Goal: Task Accomplishment & Management: Manage account settings

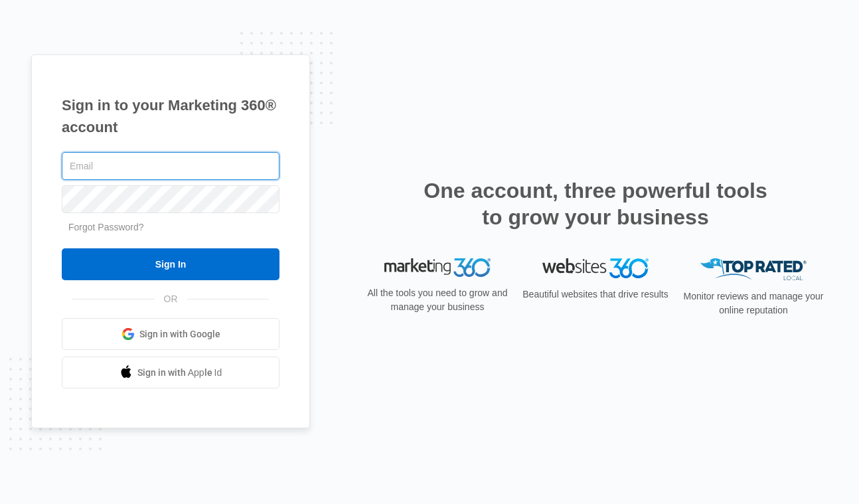
type input "hayley@beaconrelocation.com"
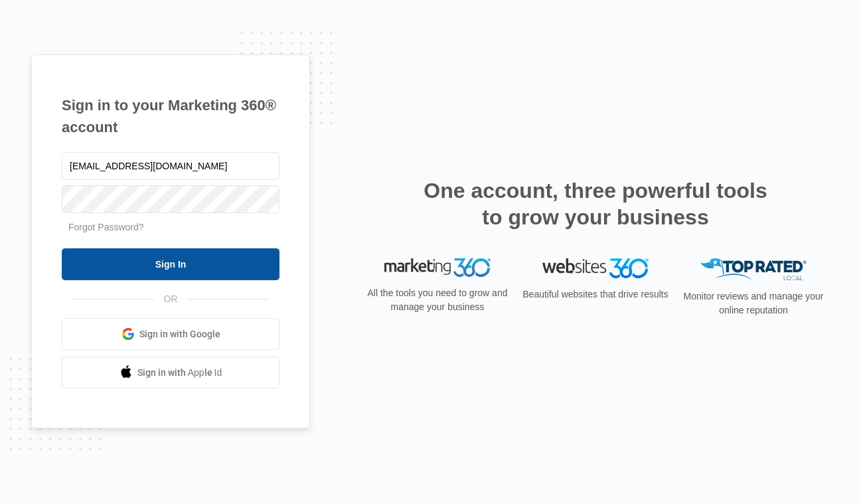
click at [181, 264] on input "Sign In" at bounding box center [171, 264] width 218 height 32
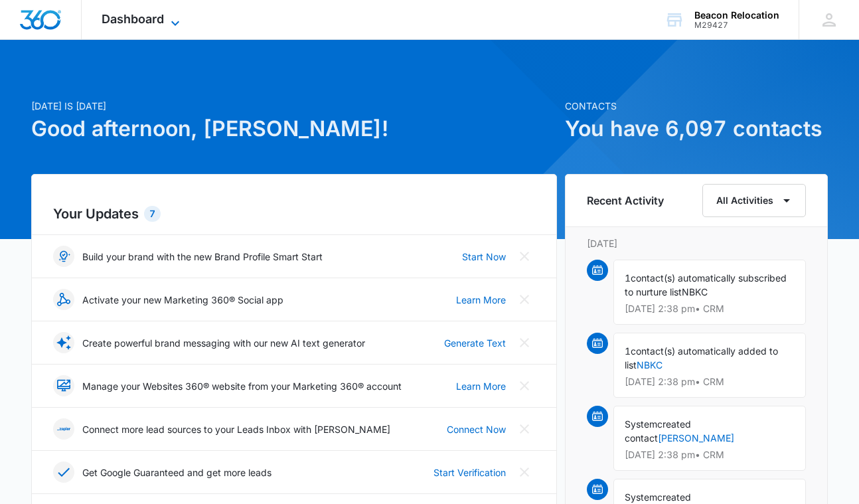
click at [163, 17] on span "Dashboard" at bounding box center [133, 19] width 62 height 14
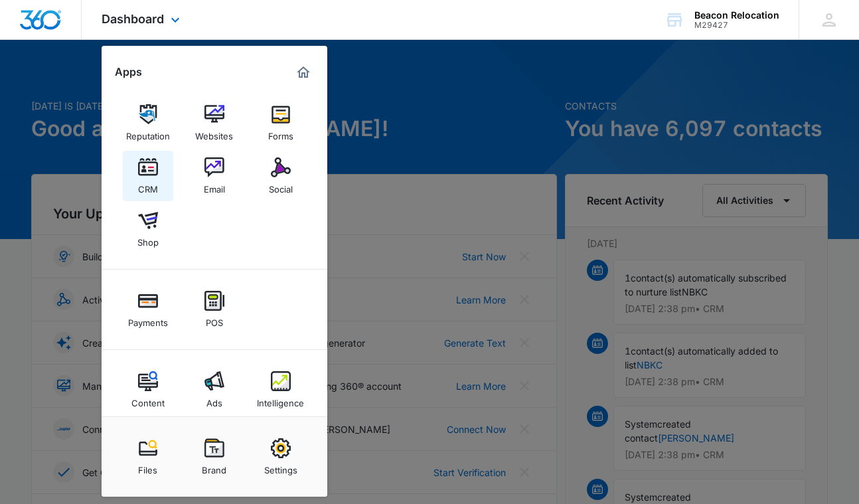
click at [142, 163] on img at bounding box center [148, 167] width 20 height 20
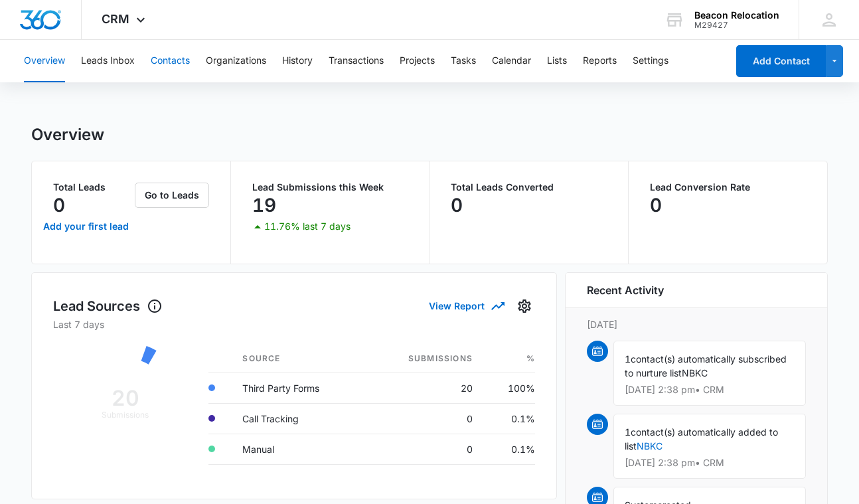
click at [172, 58] on button "Contacts" at bounding box center [170, 61] width 39 height 43
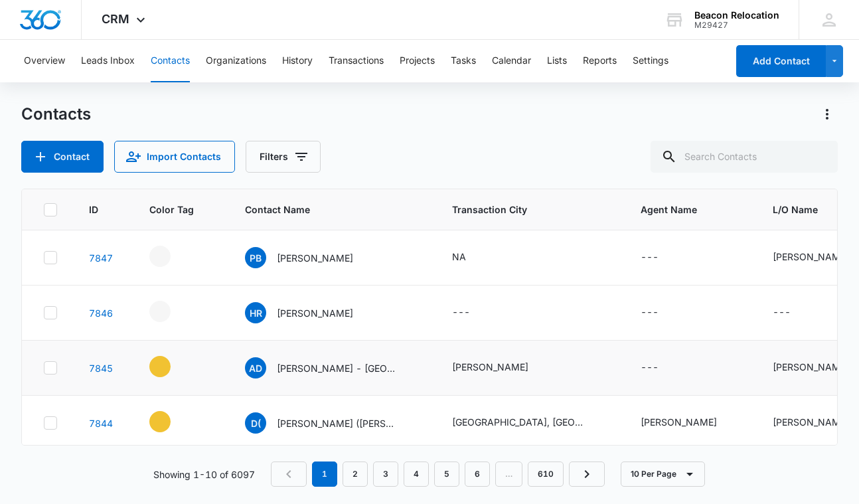
scroll to position [6, 0]
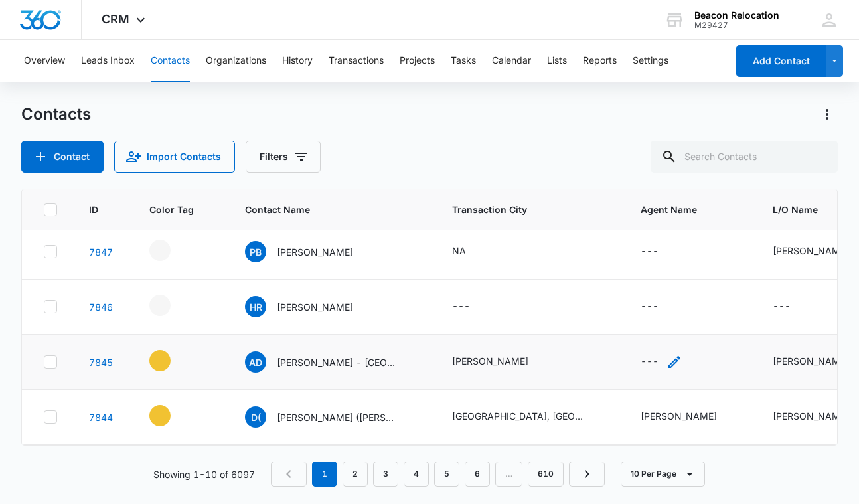
click at [674, 361] on icon "Agent Name - - Select to Edit Field" at bounding box center [675, 362] width 12 height 12
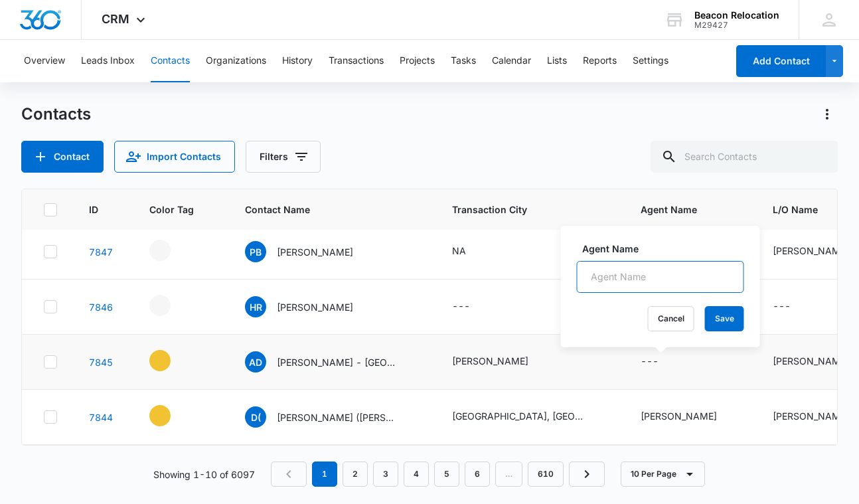
click at [654, 277] on input "Agent Name" at bounding box center [660, 277] width 167 height 32
type input "[PERSON_NAME]"
click at [721, 317] on button "Save" at bounding box center [724, 318] width 39 height 25
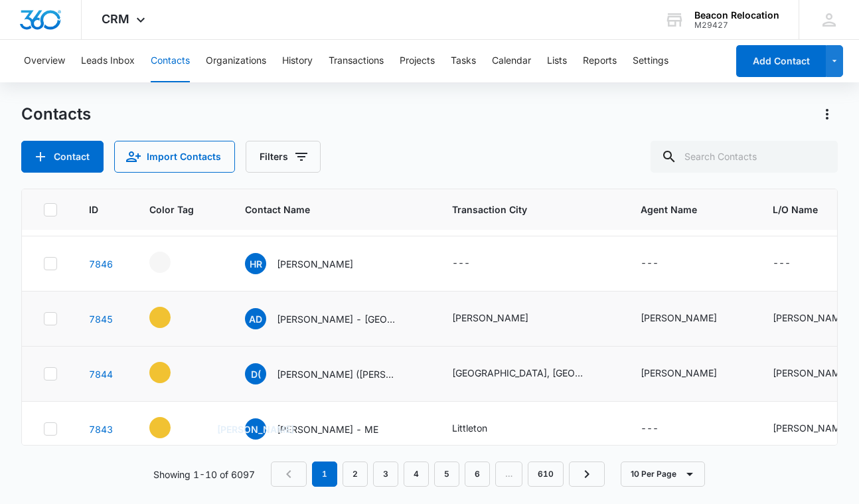
scroll to position [52, 0]
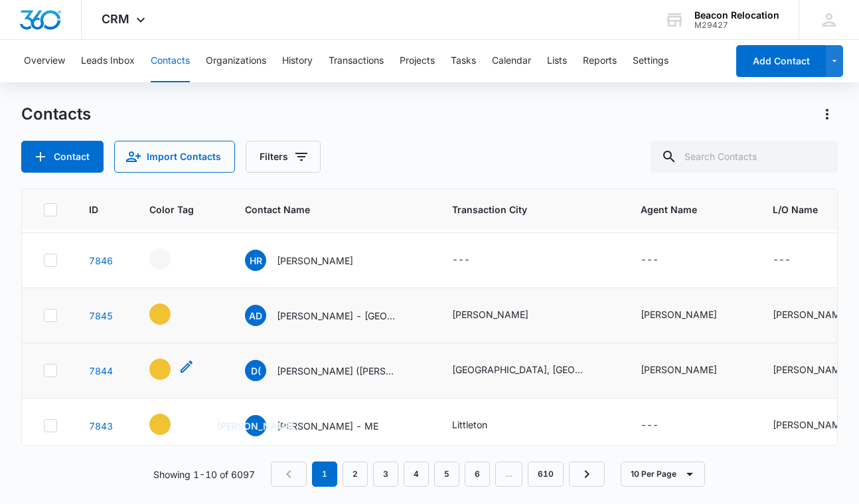
click at [181, 367] on icon "- - Select to Edit Field" at bounding box center [187, 367] width 16 height 16
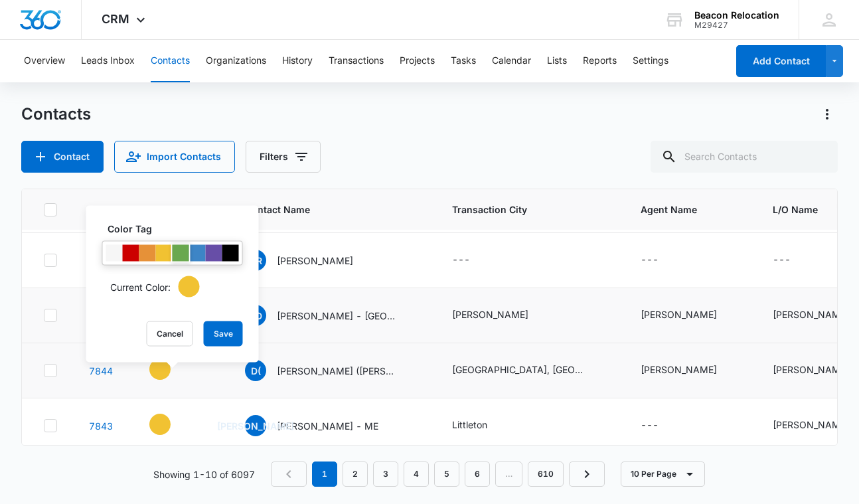
click at [180, 249] on div at bounding box center [181, 253] width 17 height 17
click at [226, 333] on button "Save" at bounding box center [223, 333] width 39 height 25
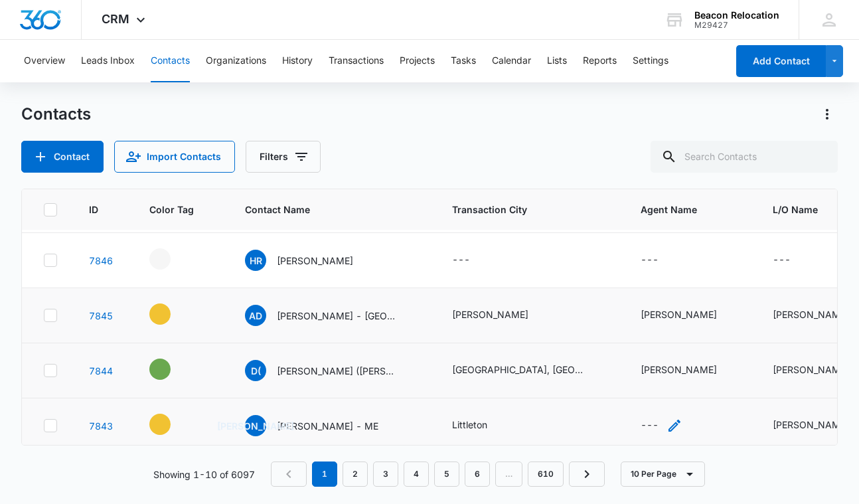
click at [677, 426] on icon "Agent Name - - Select to Edit Field" at bounding box center [675, 426] width 16 height 16
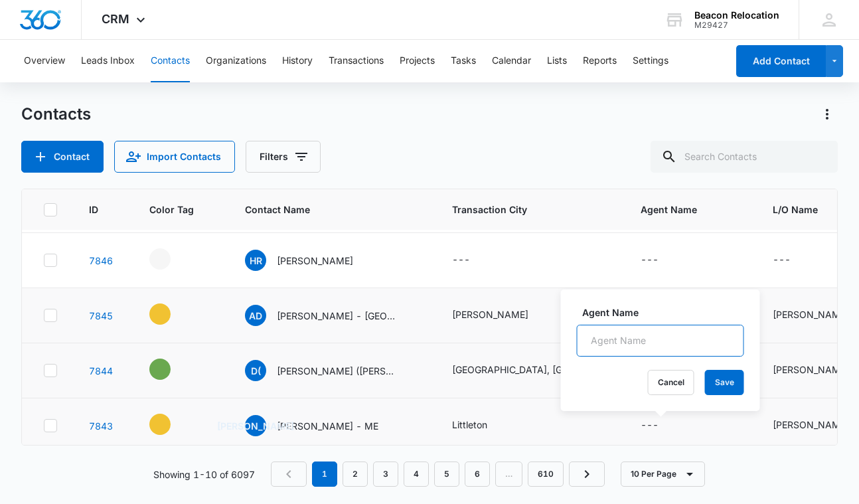
click at [670, 337] on input "Agent Name" at bounding box center [660, 341] width 167 height 32
type input "[PERSON_NAME]"
click at [729, 376] on button "Save" at bounding box center [724, 382] width 39 height 25
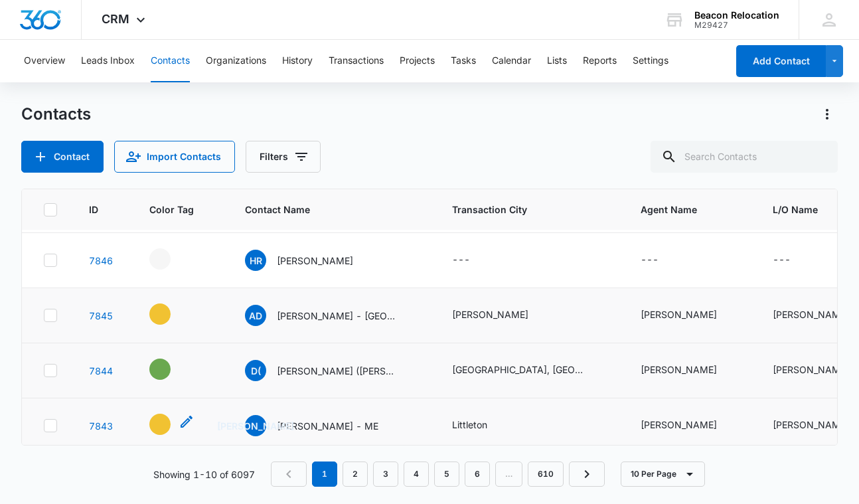
click at [184, 421] on icon "- - Select to Edit Field" at bounding box center [187, 422] width 16 height 16
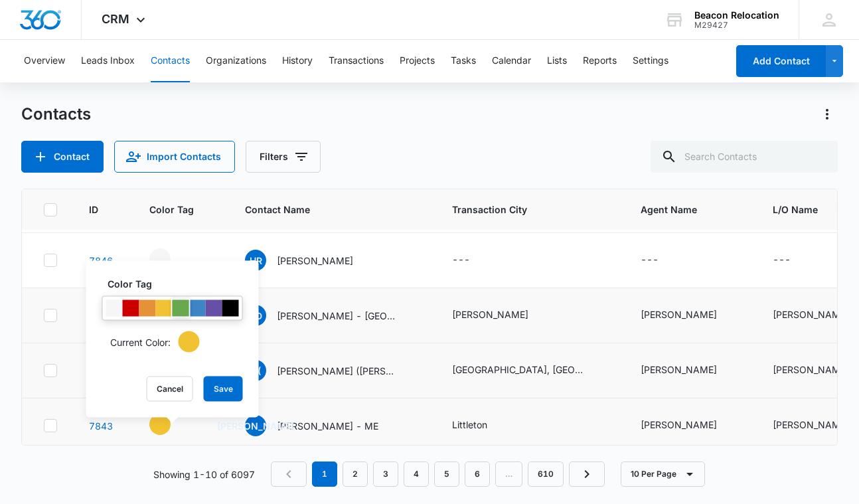
click at [186, 309] on div at bounding box center [181, 308] width 17 height 17
click at [213, 383] on button "Save" at bounding box center [223, 389] width 39 height 25
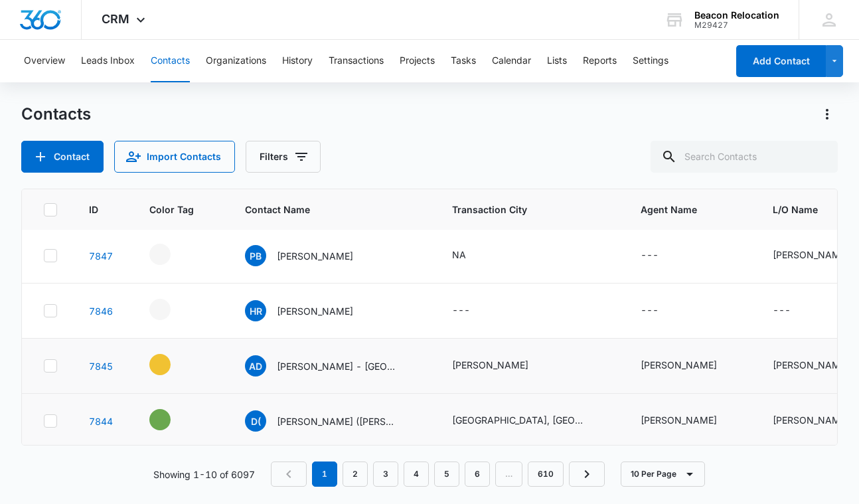
scroll to position [0, 0]
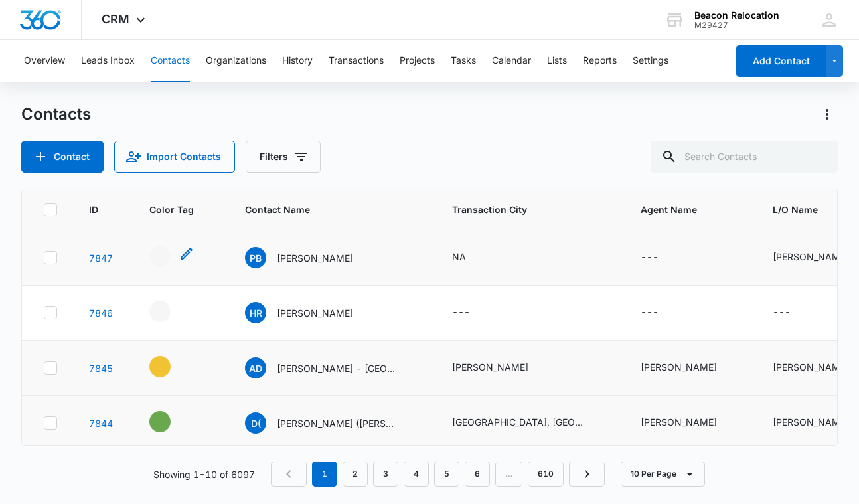
click at [181, 257] on icon "- - Select to Edit Field" at bounding box center [187, 254] width 12 height 12
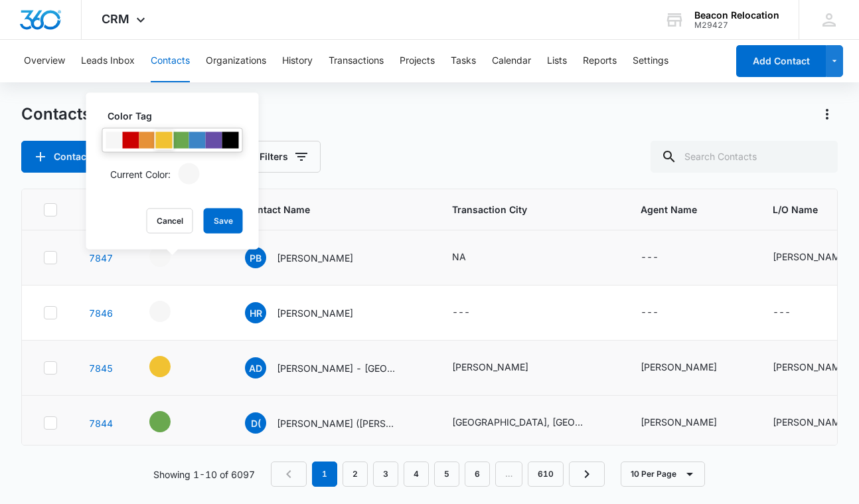
click at [163, 138] on div at bounding box center [164, 140] width 17 height 17
click at [232, 223] on button "Save" at bounding box center [223, 221] width 39 height 25
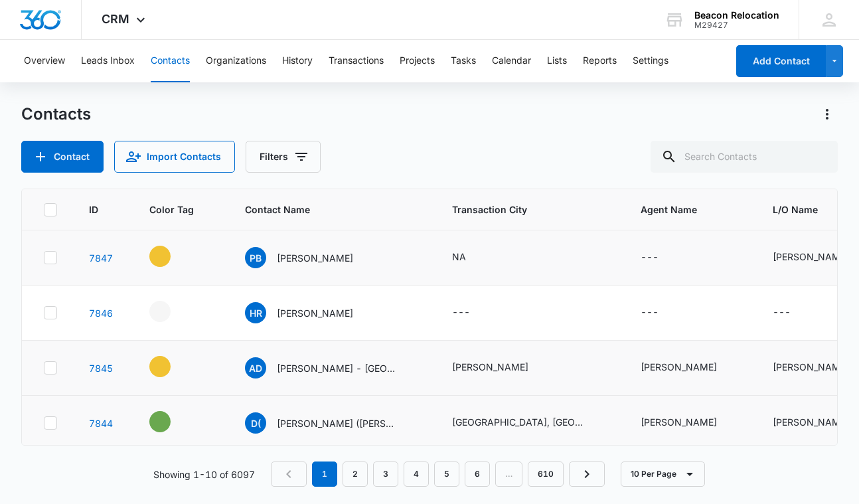
click at [363, 256] on icon "Contact Name - Pat Brown - Select to Edit Field" at bounding box center [369, 255] width 12 height 12
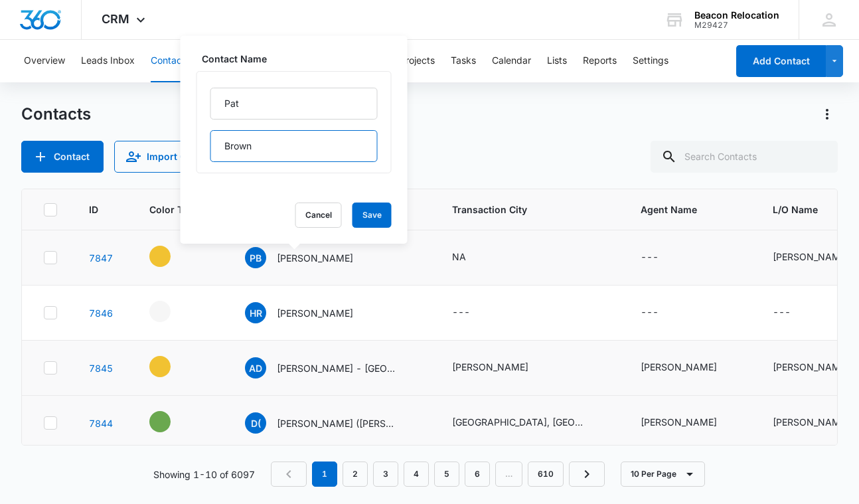
click at [291, 148] on input "Brown" at bounding box center [294, 146] width 167 height 32
type input "Brown - GA (LIST)"
click at [371, 213] on button "Save" at bounding box center [372, 215] width 39 height 25
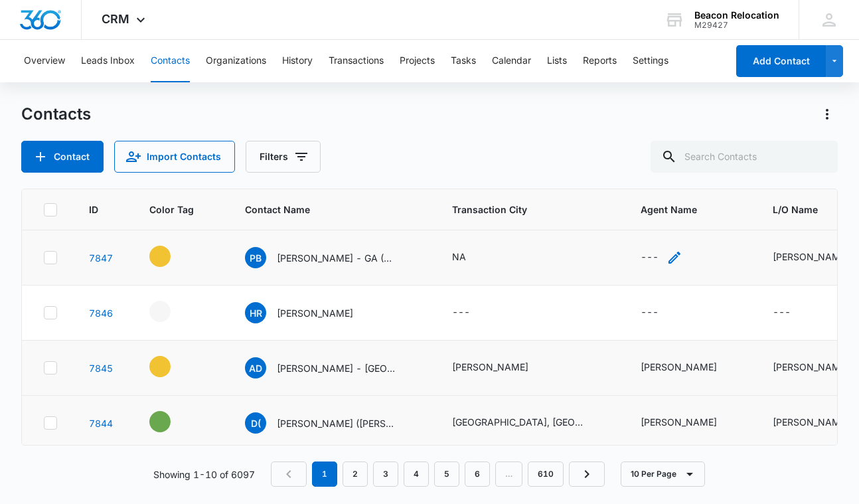
click at [673, 256] on icon "Agent Name - - Select to Edit Field" at bounding box center [675, 258] width 16 height 16
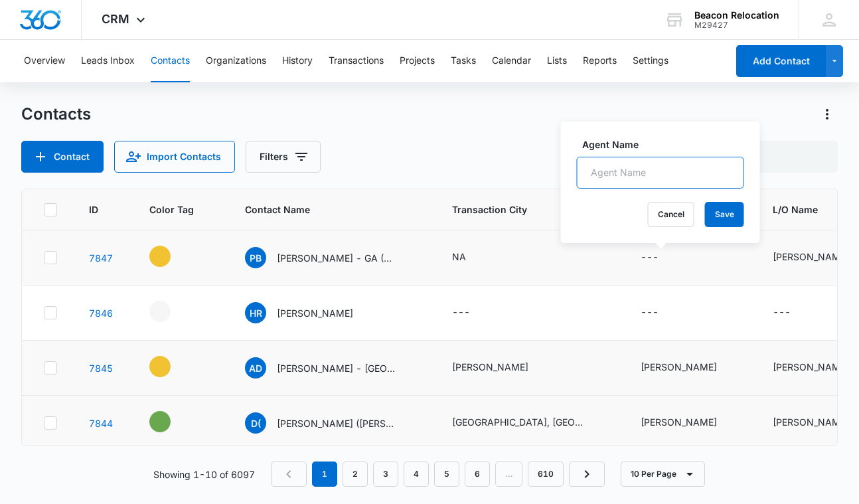
click at [624, 167] on input "Agent Name" at bounding box center [660, 173] width 167 height 32
type input "[PERSON_NAME]"
click at [730, 215] on button "Save" at bounding box center [724, 214] width 39 height 25
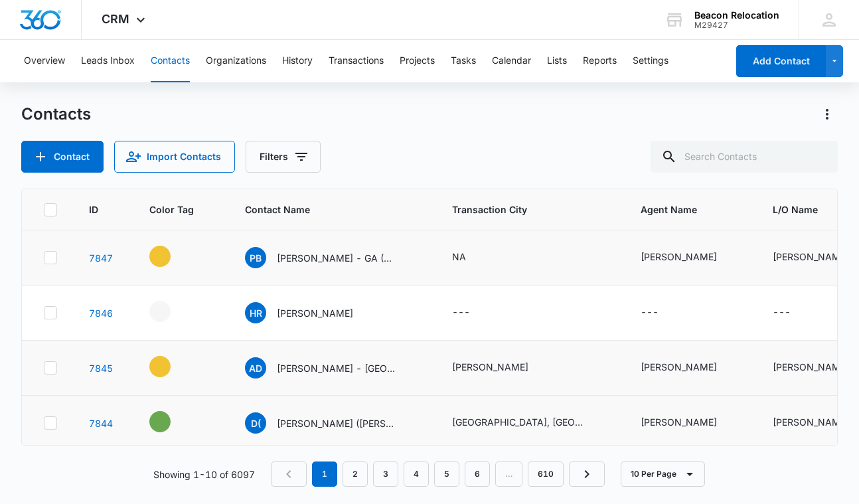
click at [482, 256] on icon "Transaction City - NA - Select to Edit Field" at bounding box center [482, 258] width 16 height 16
drag, startPoint x: 468, startPoint y: 175, endPoint x: 373, endPoint y: 175, distance: 94.3
click at [372, 175] on div "Transaction City NA Cancel Save" at bounding box center [469, 183] width 199 height 122
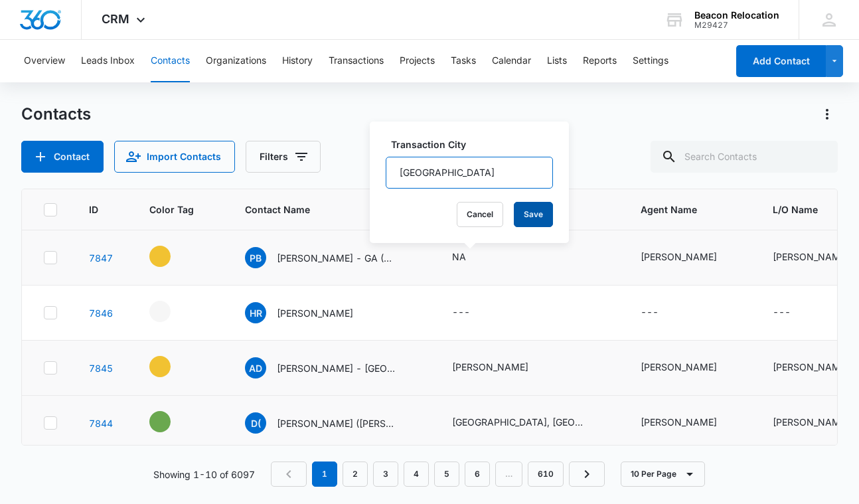
type input "[GEOGRAPHIC_DATA]"
click at [532, 210] on button "Save" at bounding box center [533, 214] width 39 height 25
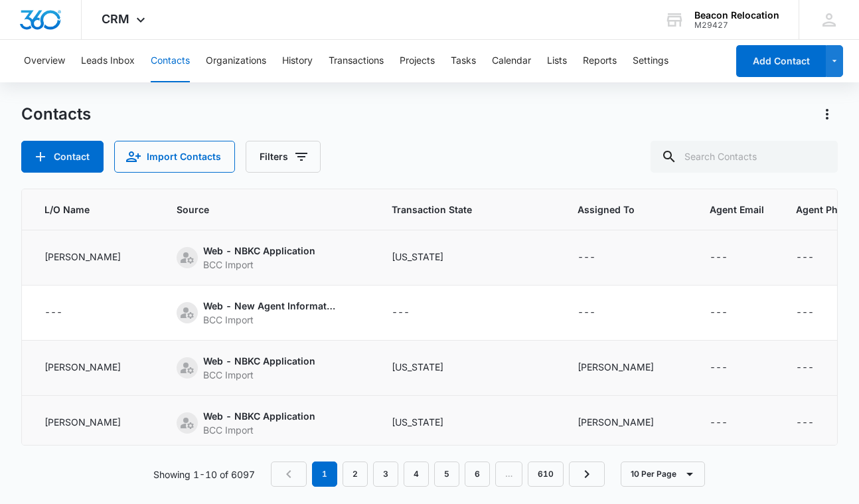
scroll to position [0, 737]
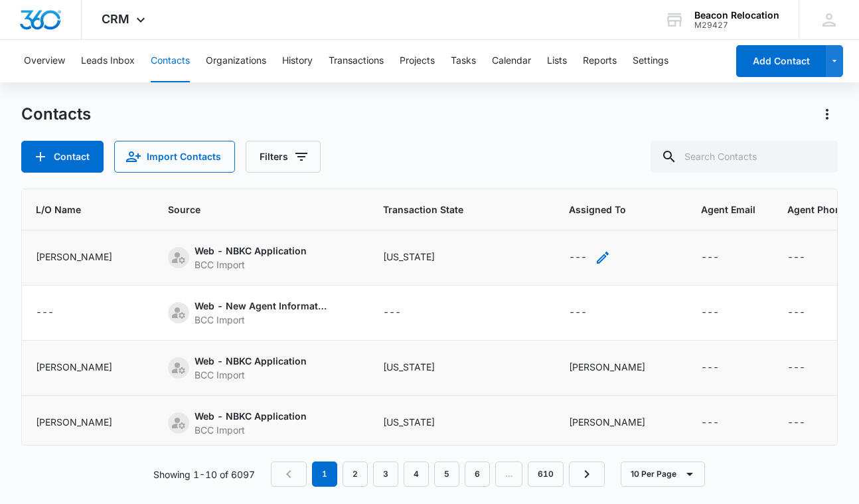
click at [609, 258] on icon "Assigned To - - Select to Edit Field" at bounding box center [603, 258] width 12 height 12
click at [628, 169] on div "Assigned To" at bounding box center [598, 173] width 83 height 30
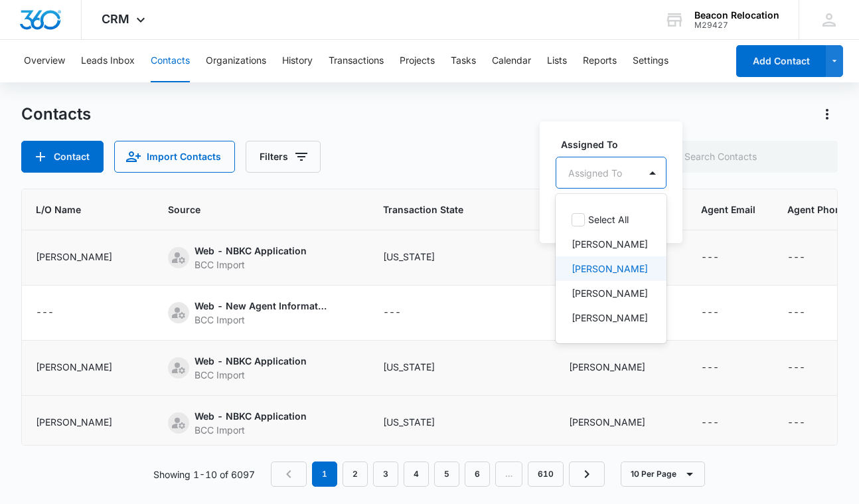
click at [603, 272] on p "[PERSON_NAME]" at bounding box center [610, 269] width 76 height 14
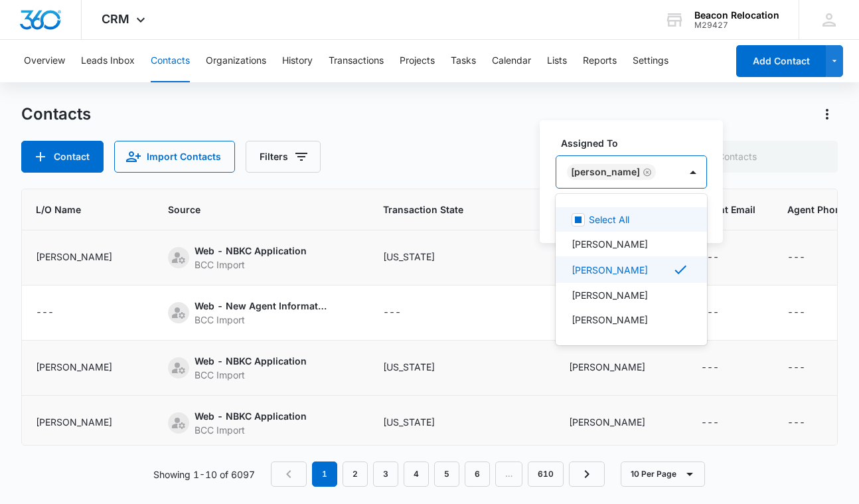
click at [663, 168] on div "[PERSON_NAME]" at bounding box center [619, 172] width 124 height 32
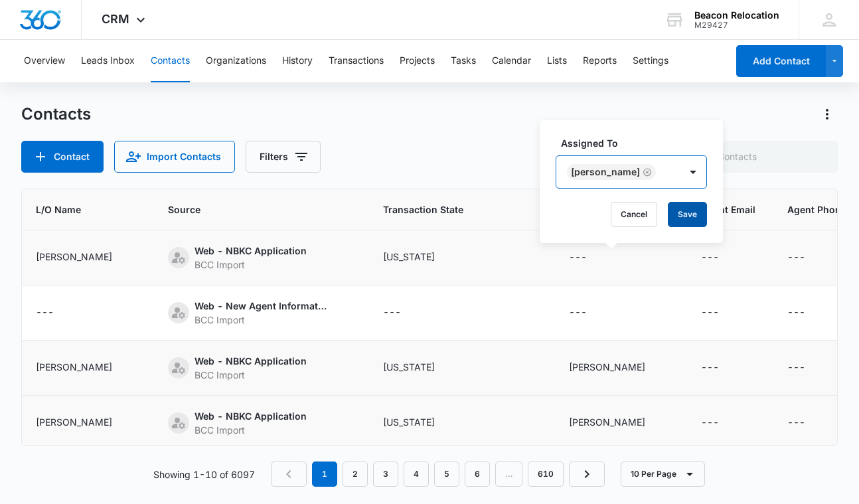
click at [672, 223] on button "Save" at bounding box center [687, 214] width 39 height 25
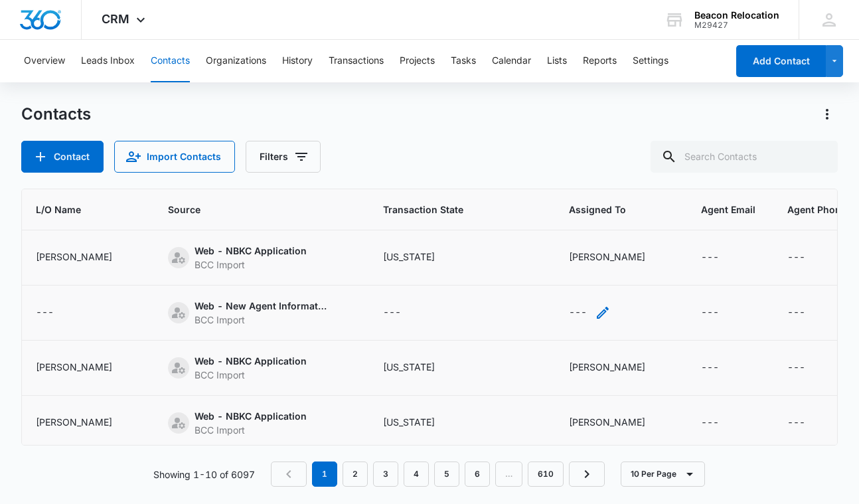
click at [611, 310] on icon "Assigned To - - Select to Edit Field" at bounding box center [603, 313] width 16 height 16
click at [619, 225] on div "Assigned To" at bounding box center [596, 228] width 54 height 14
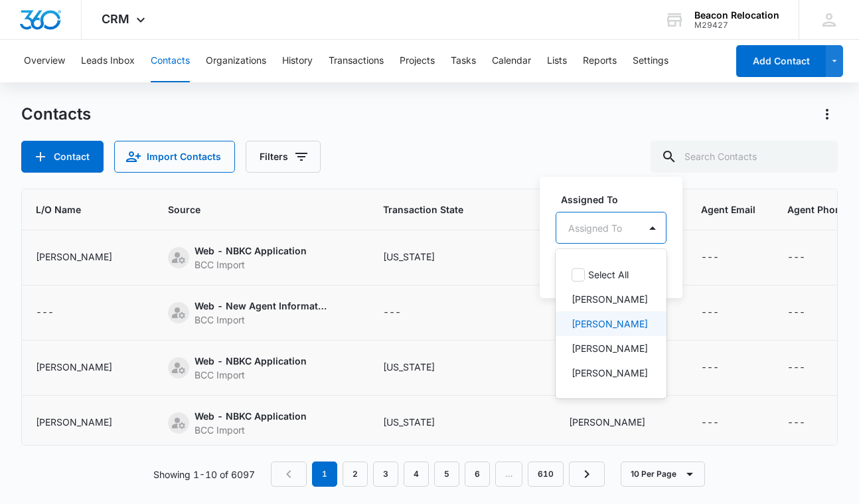
click at [598, 321] on p "[PERSON_NAME]" at bounding box center [610, 324] width 76 height 14
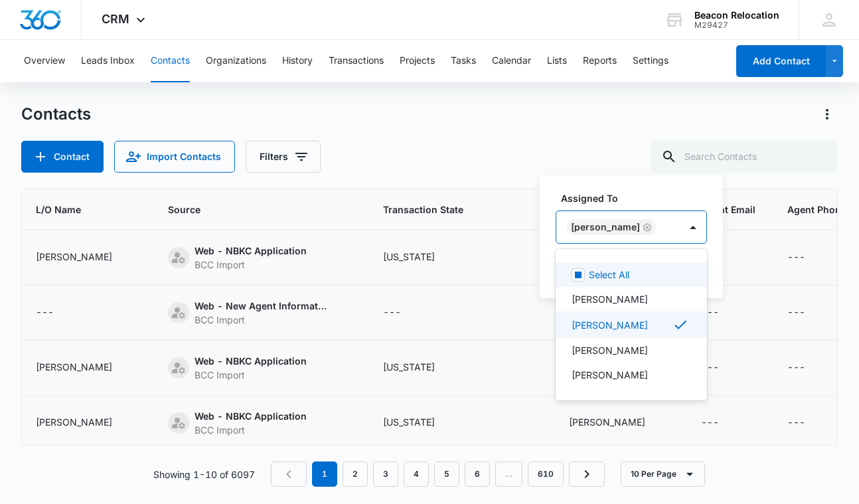
click at [663, 226] on div "[PERSON_NAME]" at bounding box center [619, 227] width 124 height 32
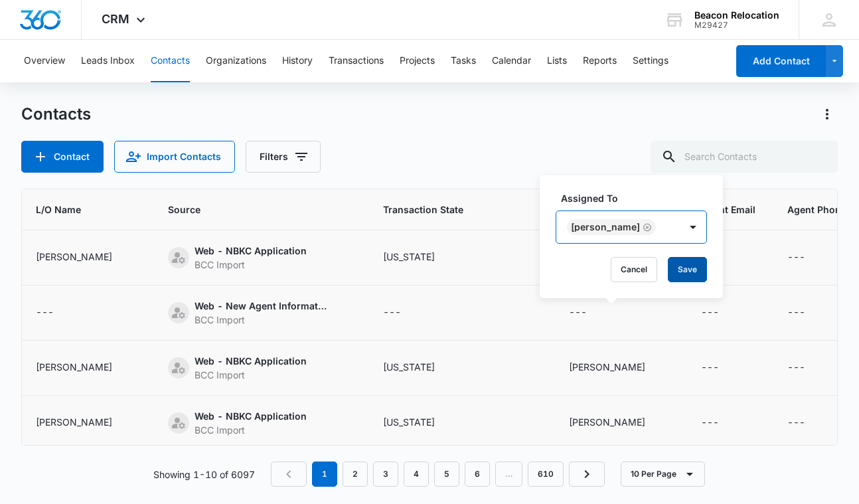
click at [672, 269] on button "Save" at bounding box center [687, 269] width 39 height 25
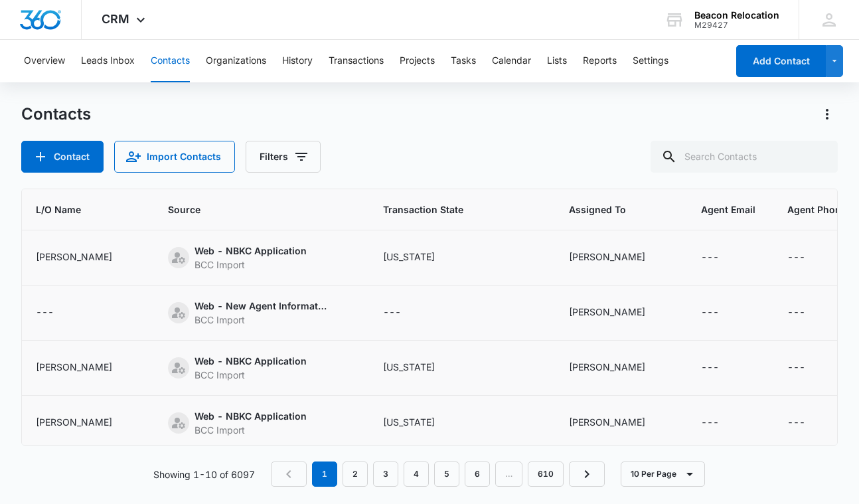
click at [425, 314] on icon "Transaction State - - Select to Edit Field" at bounding box center [417, 313] width 16 height 16
click at [447, 223] on div "Transaction State" at bounding box center [413, 228] width 76 height 14
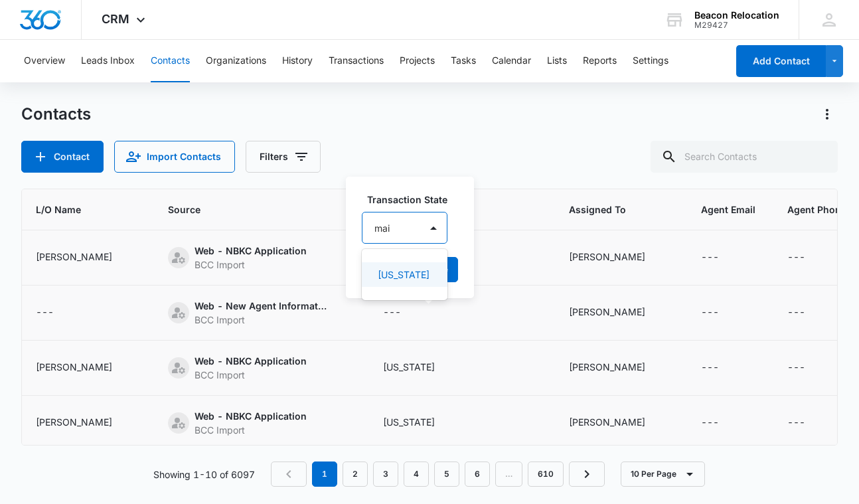
type input "main"
click at [417, 275] on div "[US_STATE]" at bounding box center [403, 275] width 51 height 14
click at [450, 270] on button "Save" at bounding box center [456, 269] width 39 height 25
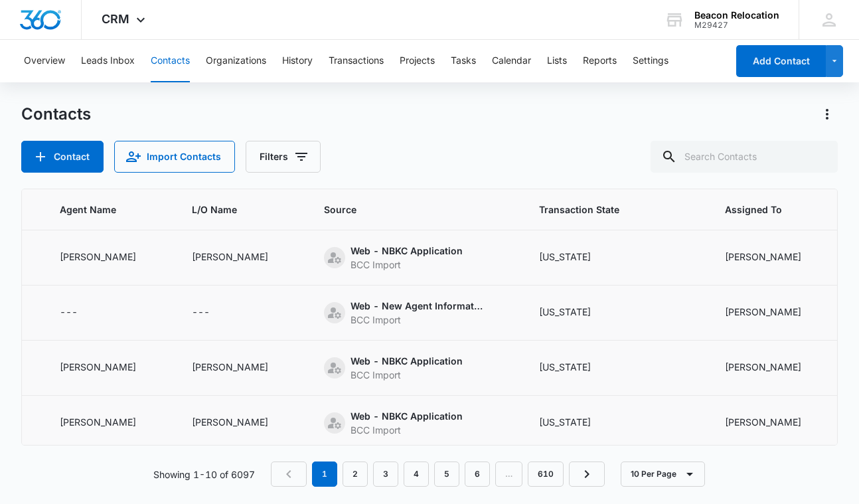
scroll to position [0, 466]
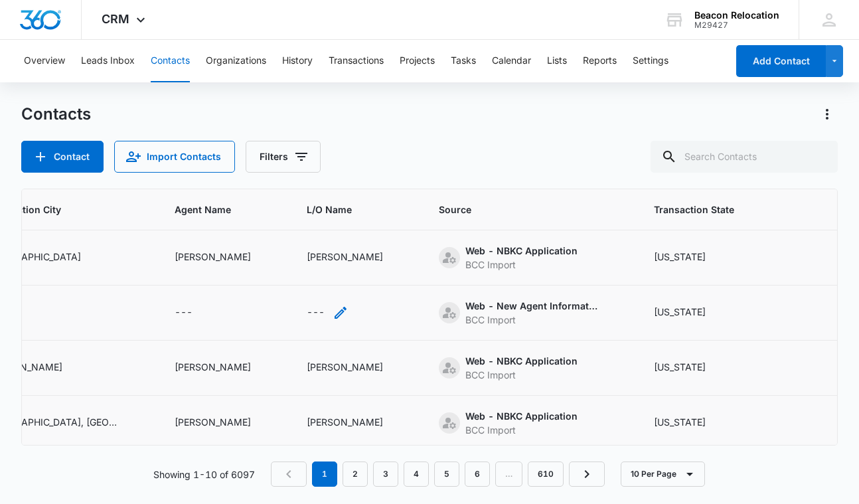
click at [349, 309] on icon "L/O Name - - Select to Edit Field" at bounding box center [341, 313] width 16 height 16
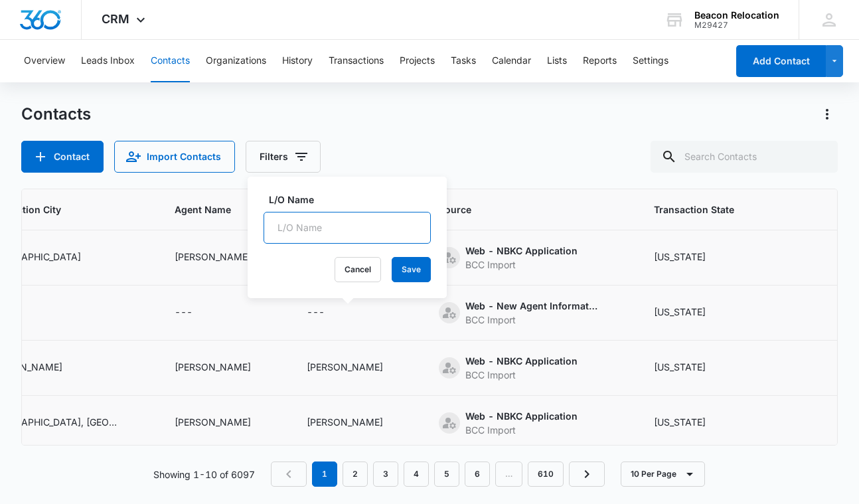
click at [368, 226] on input "L/O Name" at bounding box center [347, 228] width 167 height 32
type input "[PERSON_NAME]"
click at [421, 274] on button "Save" at bounding box center [411, 269] width 39 height 25
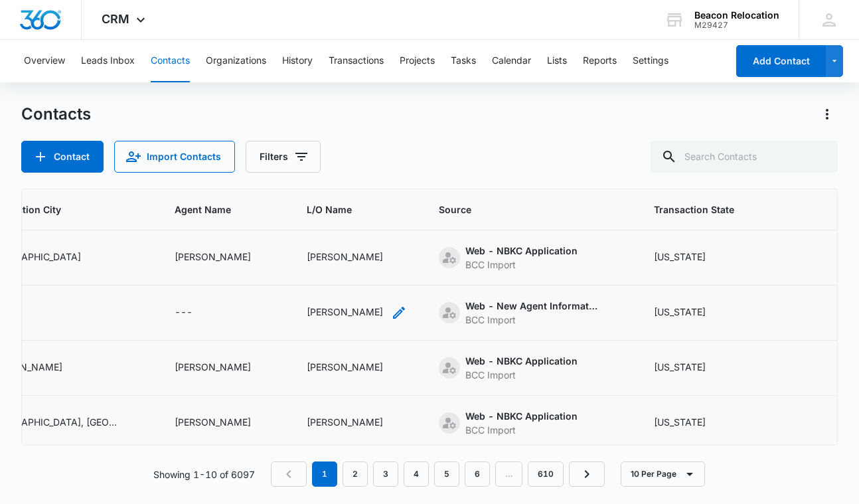
click at [391, 315] on icon "L/O Name - Heidi Ring - Select to Edit Field" at bounding box center [399, 313] width 16 height 16
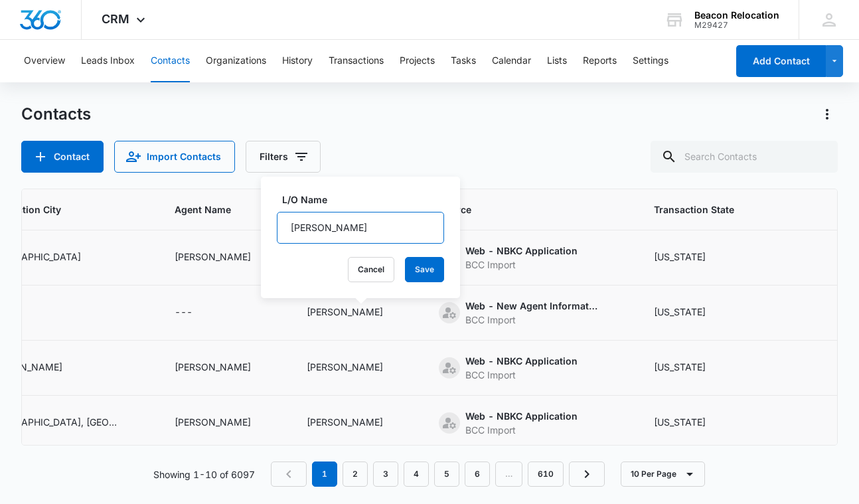
drag, startPoint x: 361, startPoint y: 234, endPoint x: 283, endPoint y: 233, distance: 78.4
click at [283, 233] on input "[PERSON_NAME]" at bounding box center [360, 228] width 167 height 32
type input "N/A"
click at [425, 266] on button "Save" at bounding box center [424, 269] width 39 height 25
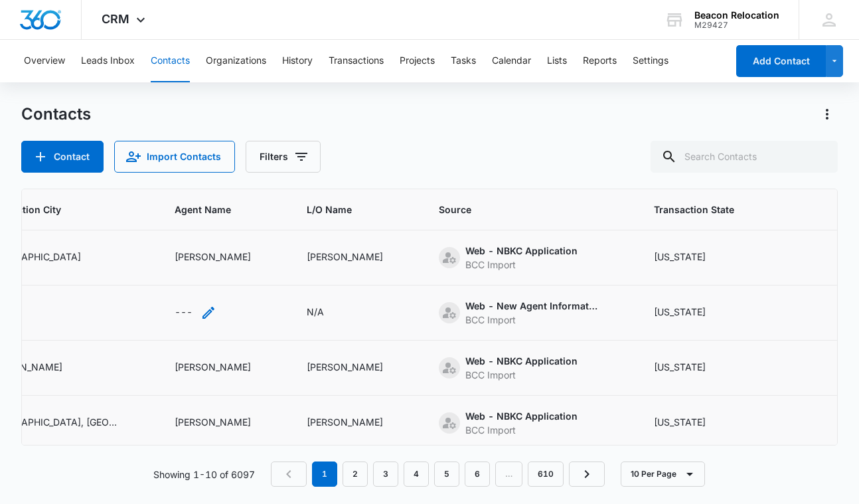
click at [204, 311] on icon "Agent Name - - Select to Edit Field" at bounding box center [209, 313] width 16 height 16
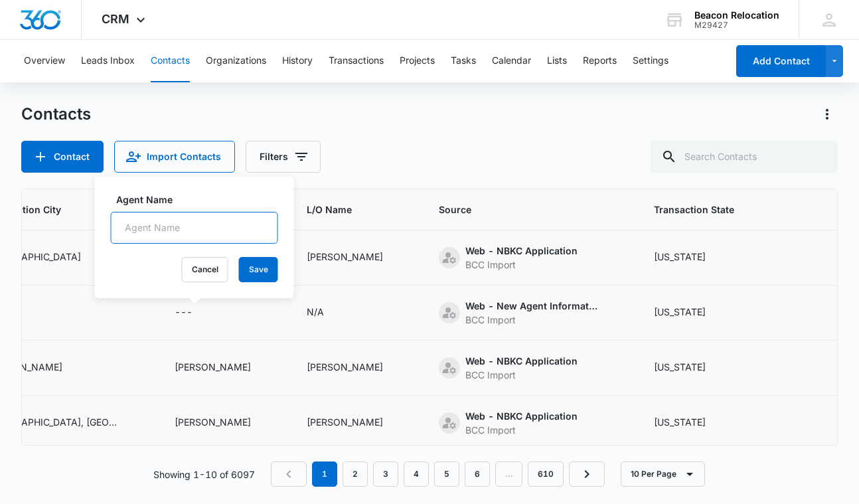
click at [192, 223] on input "Agent Name" at bounding box center [194, 228] width 167 height 32
type input "[PERSON_NAME]"
click at [264, 267] on button "Save" at bounding box center [258, 269] width 39 height 25
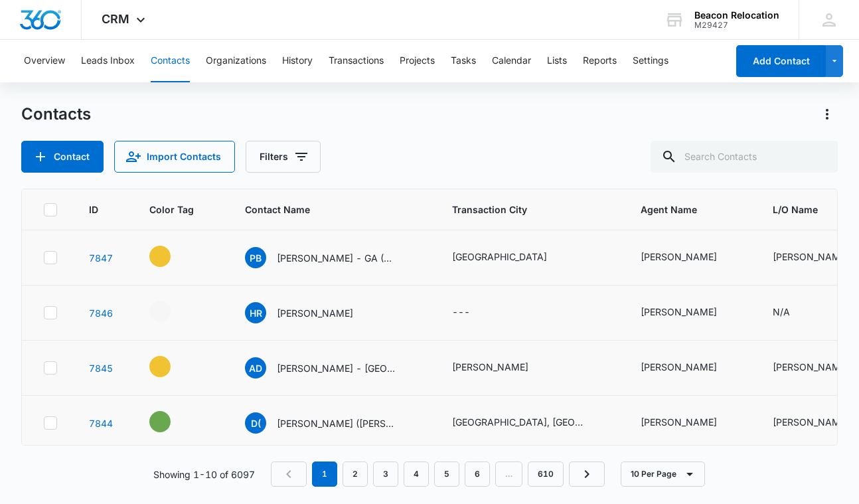
scroll to position [0, 0]
click at [491, 312] on icon "Transaction City - - Select to Edit Field" at bounding box center [486, 313] width 16 height 16
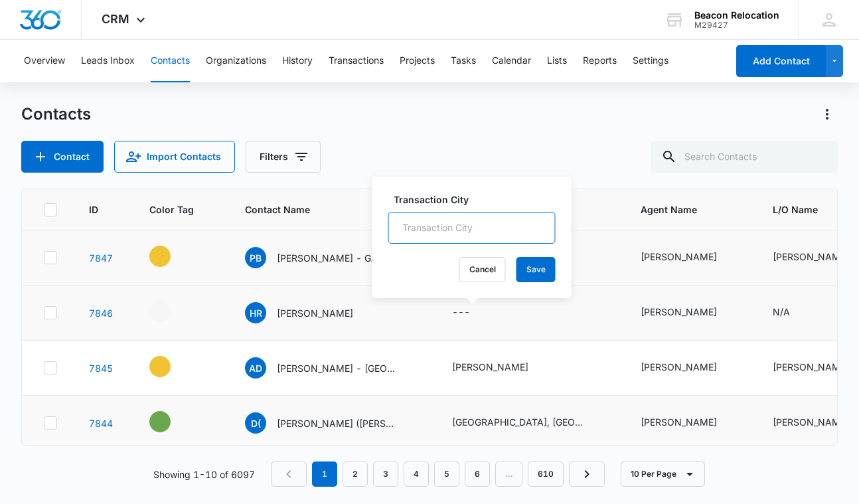
click at [491, 224] on input "Transaction City" at bounding box center [472, 228] width 167 height 32
type input "[GEOGRAPHIC_DATA]"
click at [538, 274] on button "Save" at bounding box center [536, 269] width 39 height 25
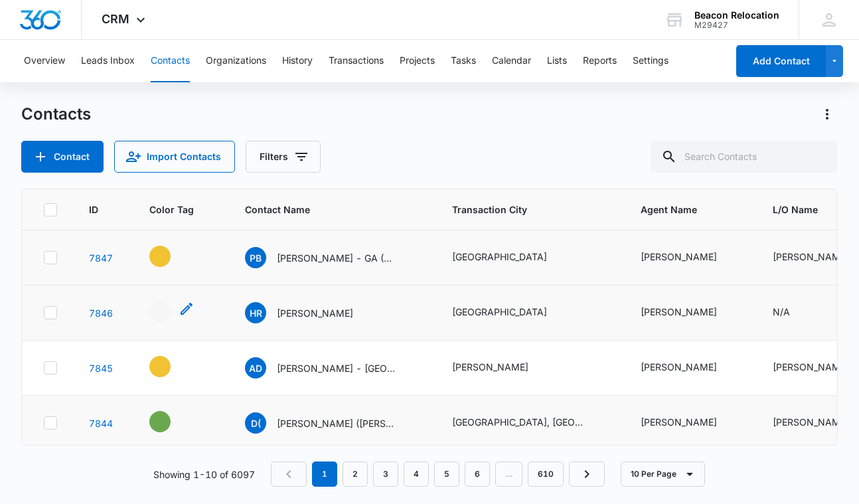
click at [185, 308] on icon "- - Select to Edit Field" at bounding box center [187, 309] width 12 height 12
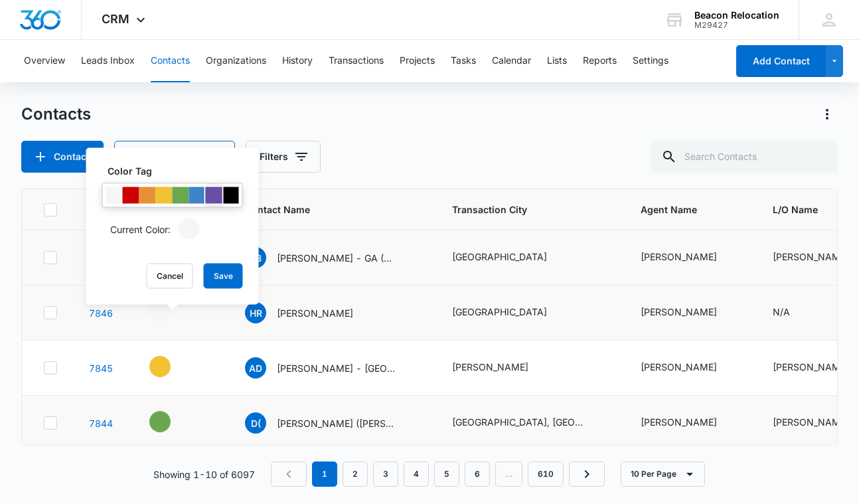
click at [215, 197] on div at bounding box center [214, 195] width 17 height 17
click at [233, 278] on button "Save" at bounding box center [223, 276] width 39 height 25
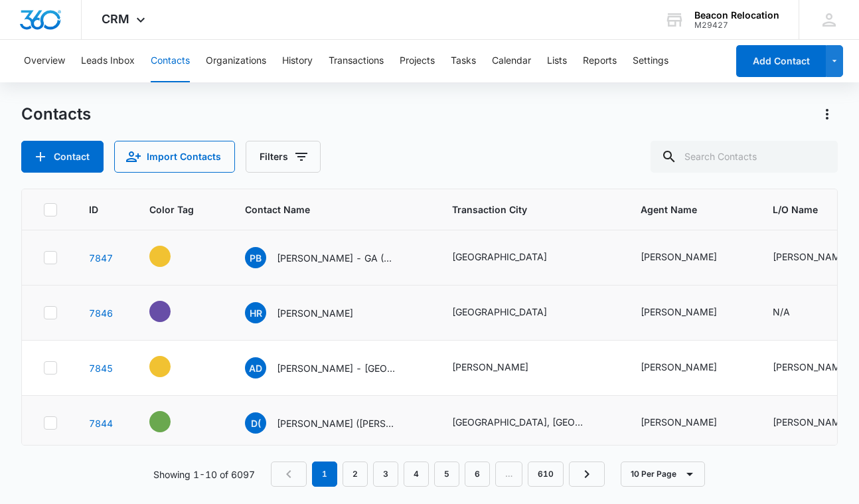
click at [363, 311] on icon "Contact Name - Heidi Ring - Select to Edit Field" at bounding box center [369, 310] width 12 height 12
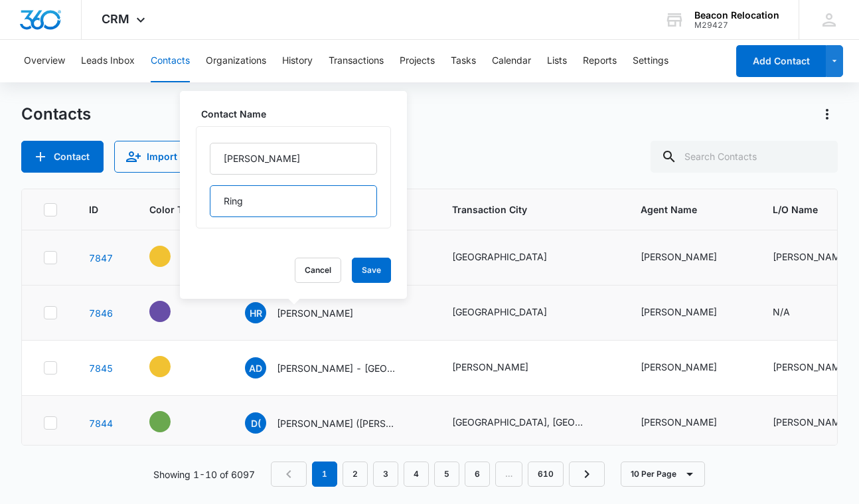
drag, startPoint x: 290, startPoint y: 204, endPoint x: 217, endPoint y: 204, distance: 73.1
click at [217, 204] on input "Ring" at bounding box center [293, 201] width 167 height 32
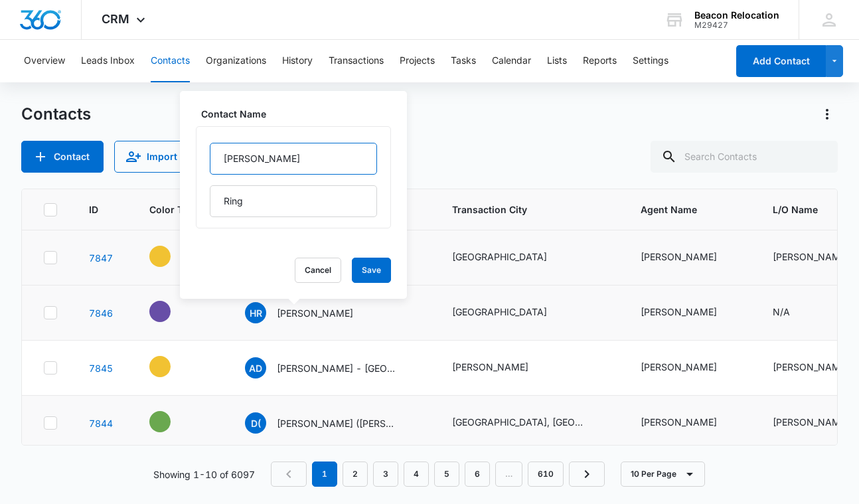
click at [288, 162] on input "[PERSON_NAME]" at bounding box center [293, 159] width 167 height 32
paste input "Ring"
type input "[PERSON_NAME] -"
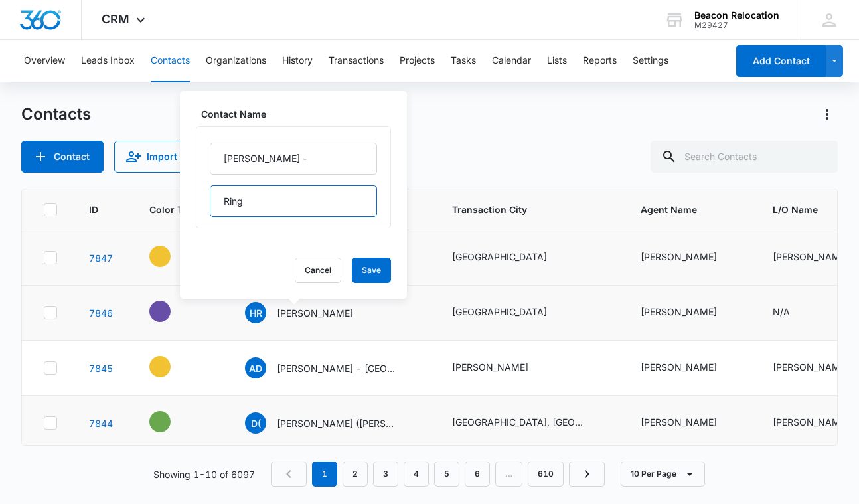
drag, startPoint x: 258, startPoint y: 201, endPoint x: 207, endPoint y: 201, distance: 51.1
click at [207, 201] on div "[PERSON_NAME] - Ring" at bounding box center [293, 177] width 195 height 102
type input "[GEOGRAPHIC_DATA], [GEOGRAPHIC_DATA]"
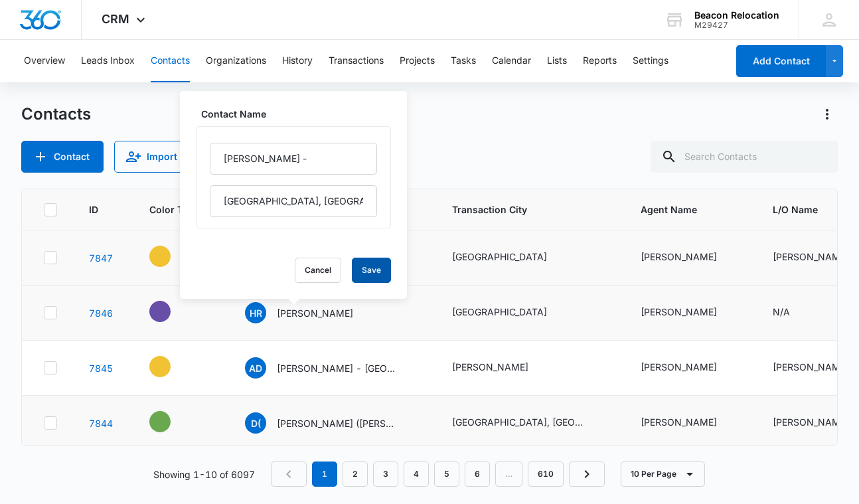
click at [383, 278] on button "Save" at bounding box center [371, 270] width 39 height 25
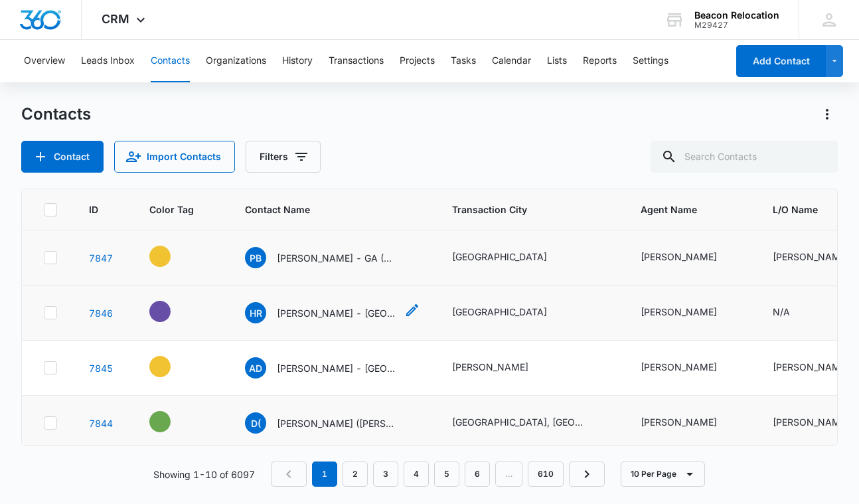
click at [349, 313] on p "[PERSON_NAME] - [GEOGRAPHIC_DATA], [GEOGRAPHIC_DATA]" at bounding box center [337, 313] width 120 height 14
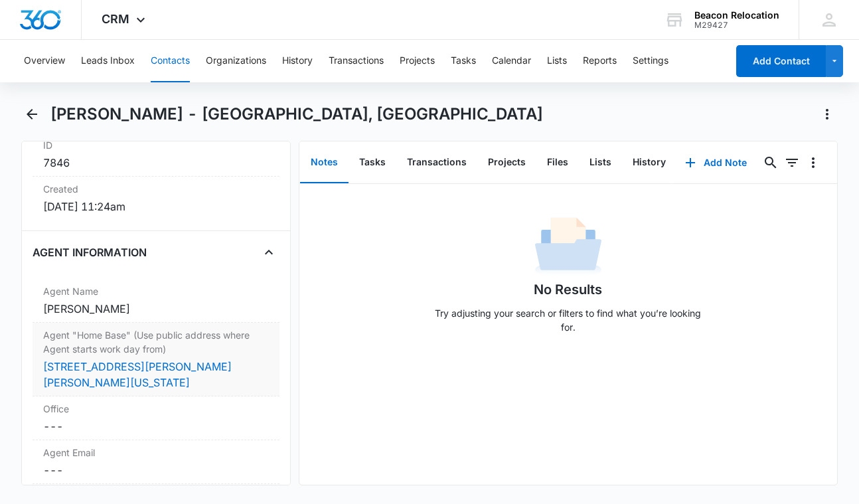
scroll to position [975, 0]
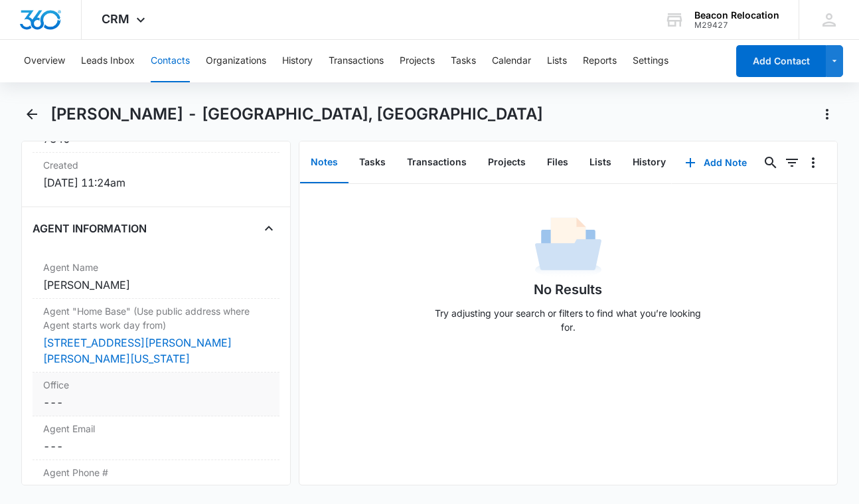
click at [91, 395] on dd "Cancel Save Changes ---" at bounding box center [156, 403] width 226 height 16
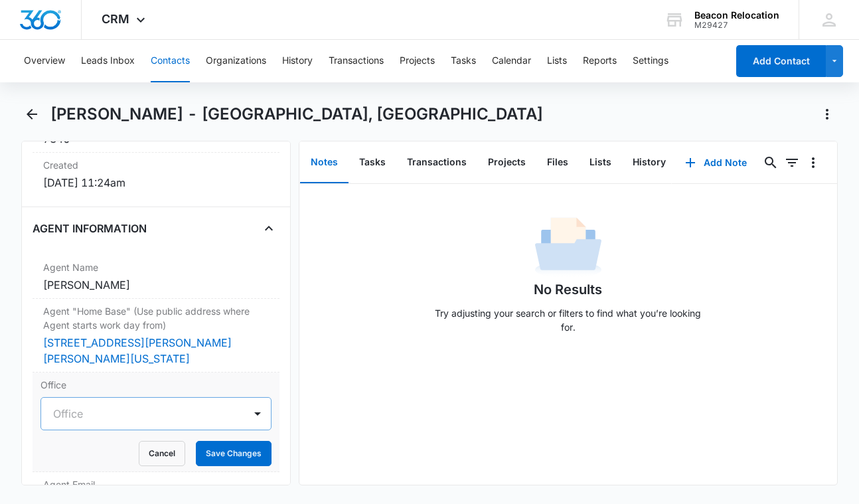
click at [100, 404] on div at bounding box center [140, 413] width 174 height 19
click at [96, 479] on p "*Independent Brokerage" at bounding box center [111, 486] width 110 height 14
click at [205, 441] on button "Save Changes" at bounding box center [234, 453] width 76 height 25
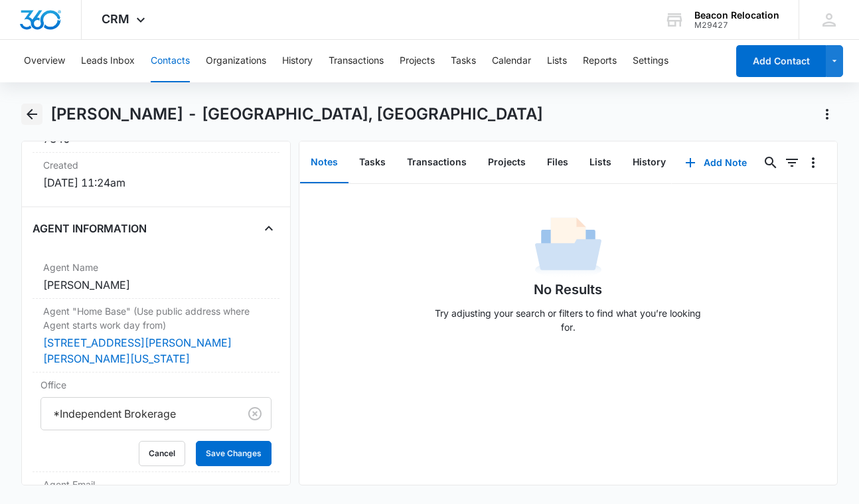
click at [33, 112] on icon "Back" at bounding box center [32, 114] width 16 height 16
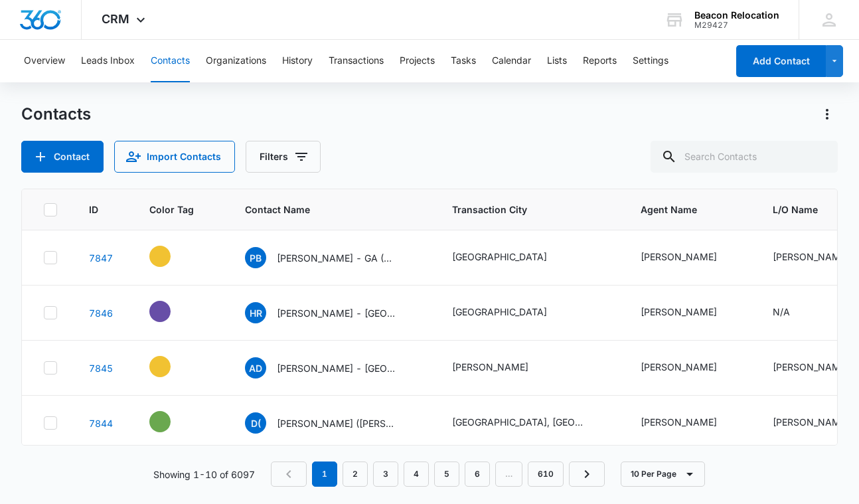
click at [404, 312] on icon "Contact Name - Heidi Ring - Chatham, ME - Select to Edit Field" at bounding box center [412, 310] width 16 height 16
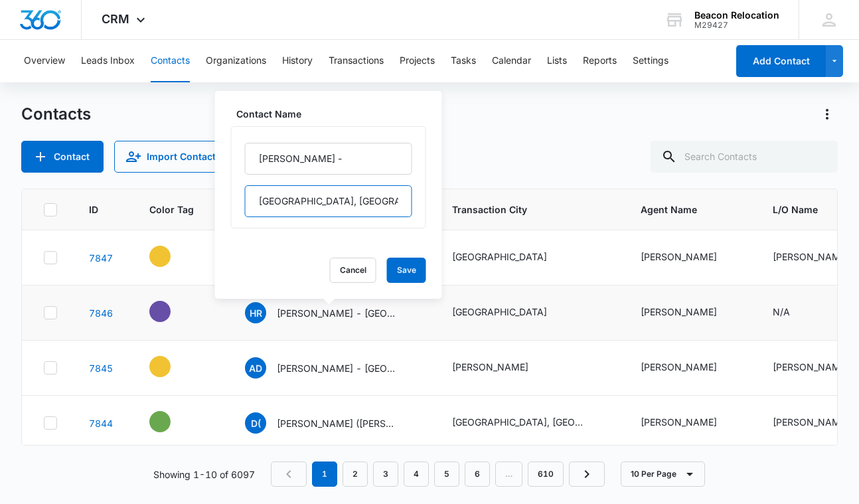
click at [281, 200] on input "[GEOGRAPHIC_DATA], [GEOGRAPHIC_DATA]" at bounding box center [328, 201] width 167 height 32
type input "Chapham, [GEOGRAPHIC_DATA]"
click at [407, 279] on button "Save" at bounding box center [406, 270] width 39 height 25
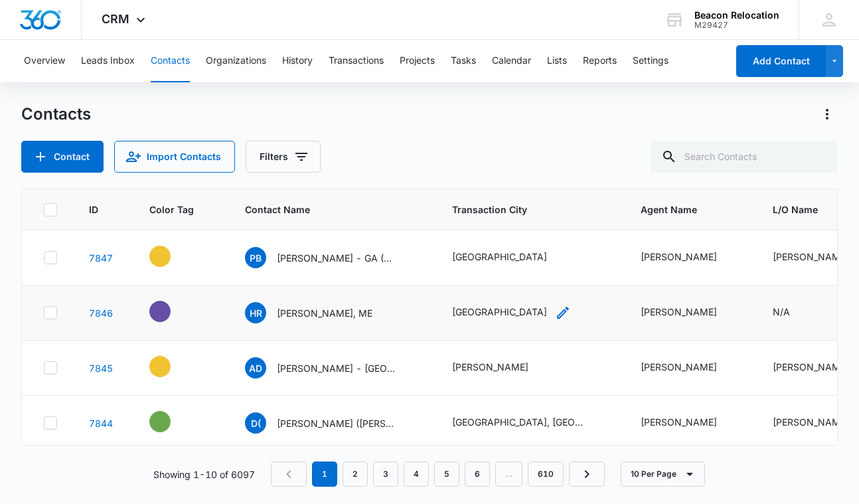
click at [555, 313] on icon "Transaction City - Chatham - Select to Edit Field" at bounding box center [563, 313] width 16 height 16
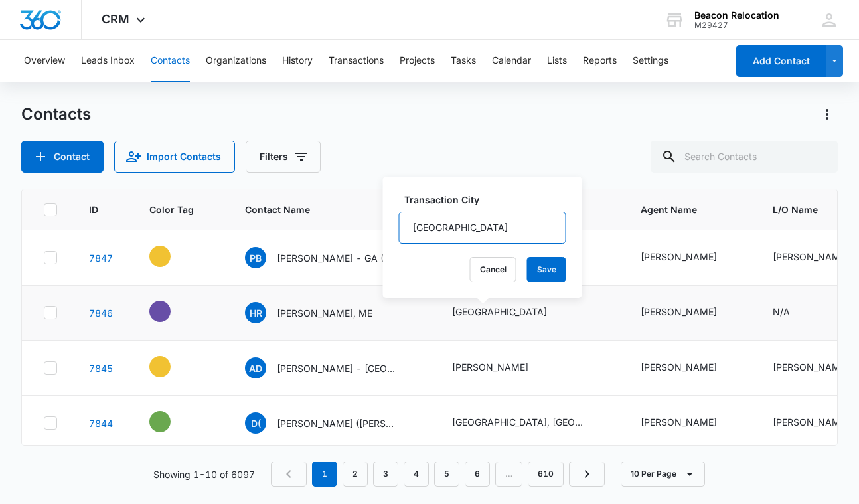
click at [433, 226] on input "[GEOGRAPHIC_DATA]" at bounding box center [482, 228] width 167 height 32
type input "Chapham"
click at [545, 272] on button "Save" at bounding box center [546, 269] width 39 height 25
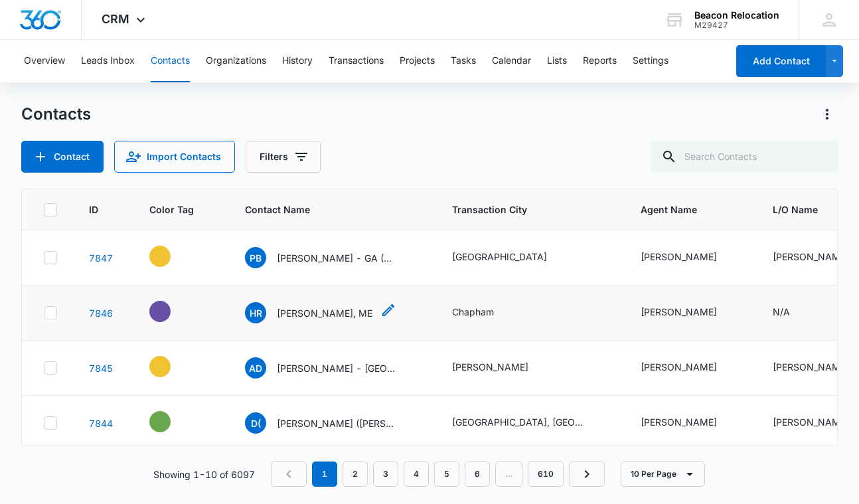
click at [357, 313] on p "[PERSON_NAME], ME" at bounding box center [325, 313] width 96 height 14
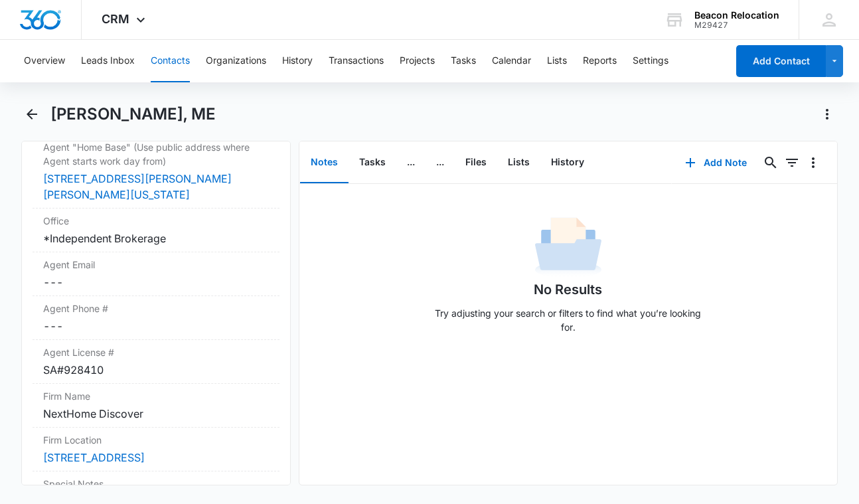
scroll to position [1110, 0]
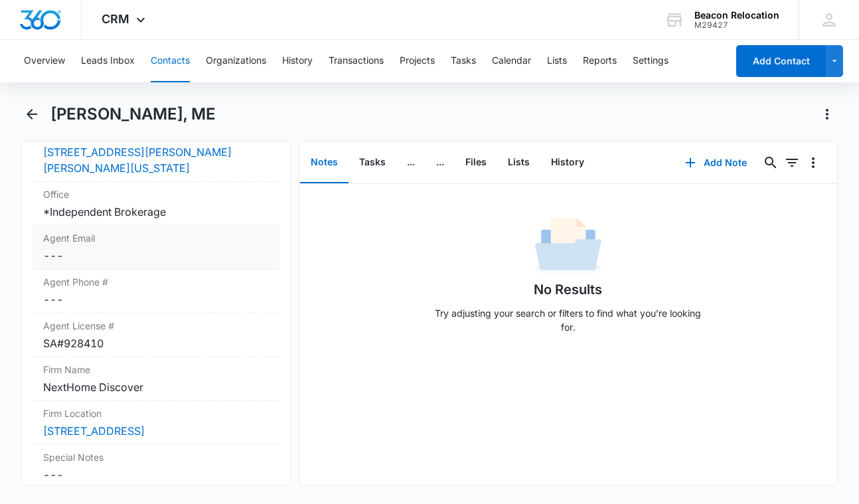
click at [88, 248] on dd "Cancel Save Changes ---" at bounding box center [156, 256] width 226 height 16
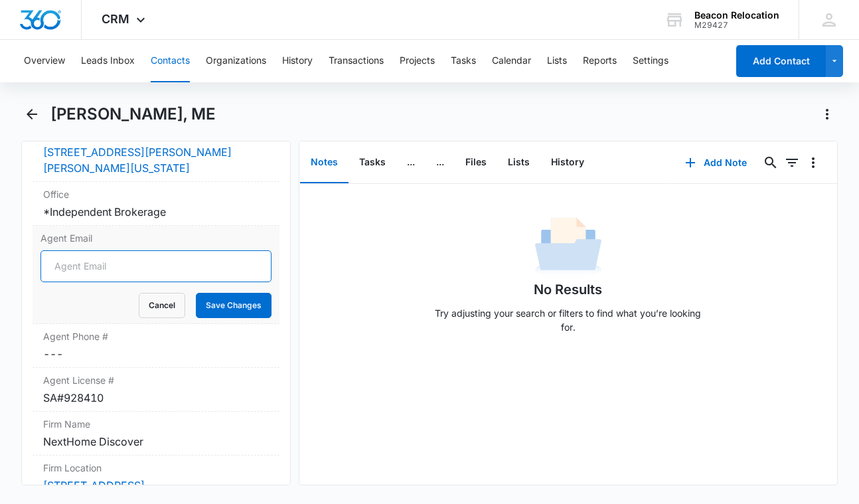
click at [85, 260] on input "Agent Email" at bounding box center [156, 266] width 231 height 32
paste input "[EMAIL_ADDRESS][DOMAIN_NAME]"
type input "[EMAIL_ADDRESS][DOMAIN_NAME]"
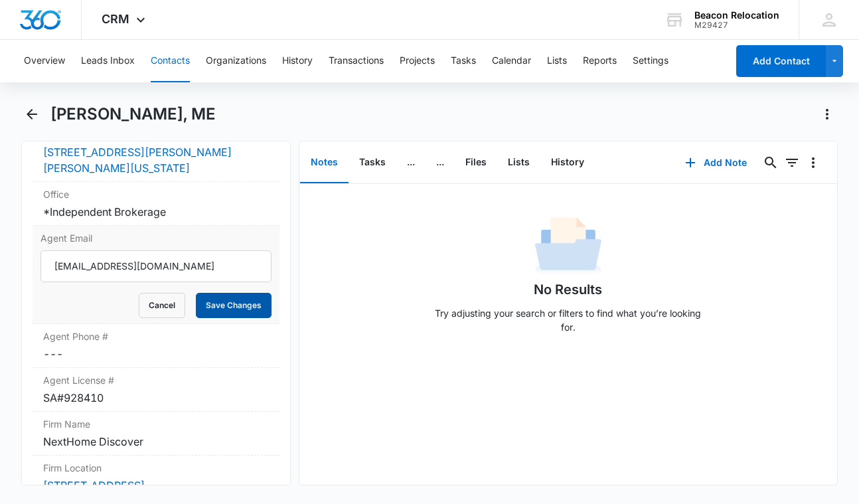
click at [215, 293] on button "Save Changes" at bounding box center [234, 305] width 76 height 25
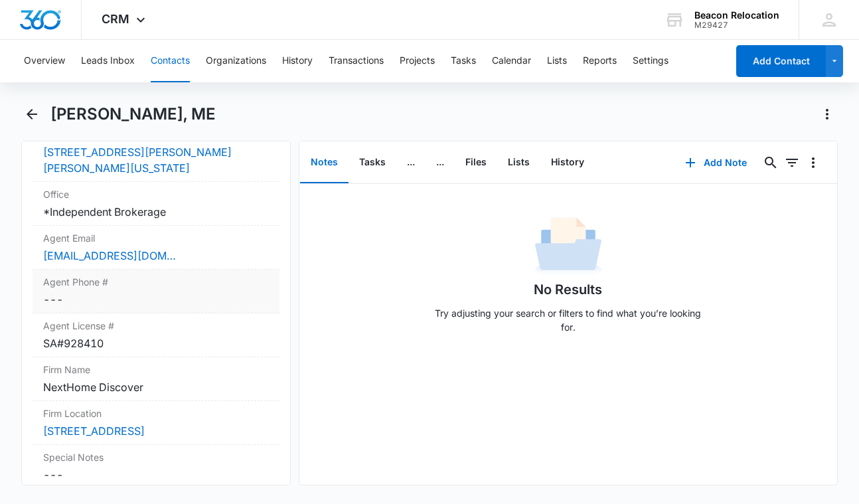
click at [90, 292] on dd "Cancel Save Changes ---" at bounding box center [156, 300] width 226 height 16
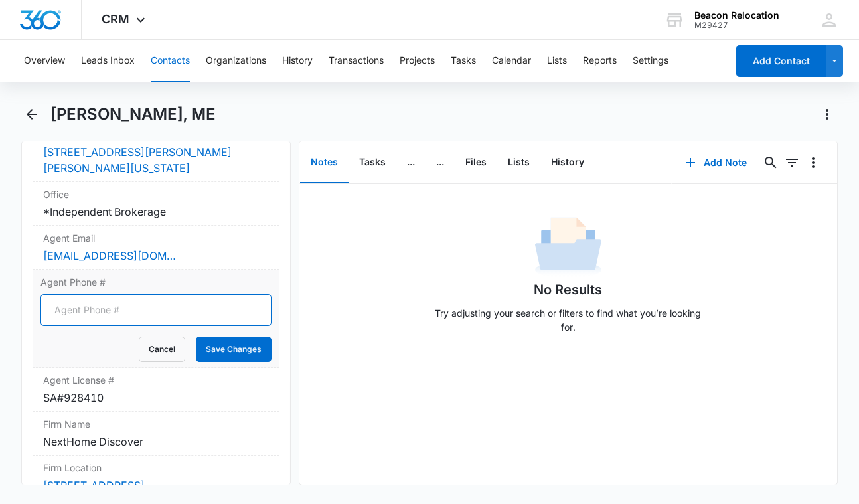
click at [84, 296] on input "Agent Phone #" at bounding box center [156, 310] width 231 height 32
paste input "[PHONE_NUMBER]"
type input "[PHONE_NUMBER]"
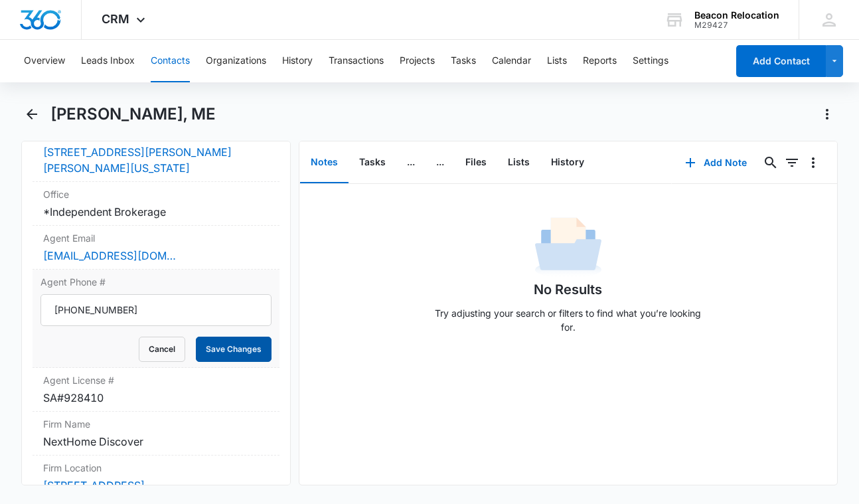
click at [224, 337] on button "Save Changes" at bounding box center [234, 349] width 76 height 25
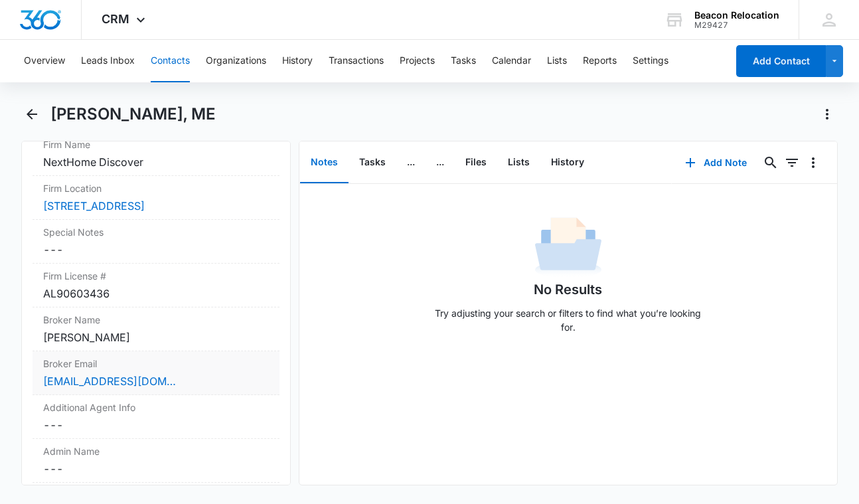
scroll to position [1332, 0]
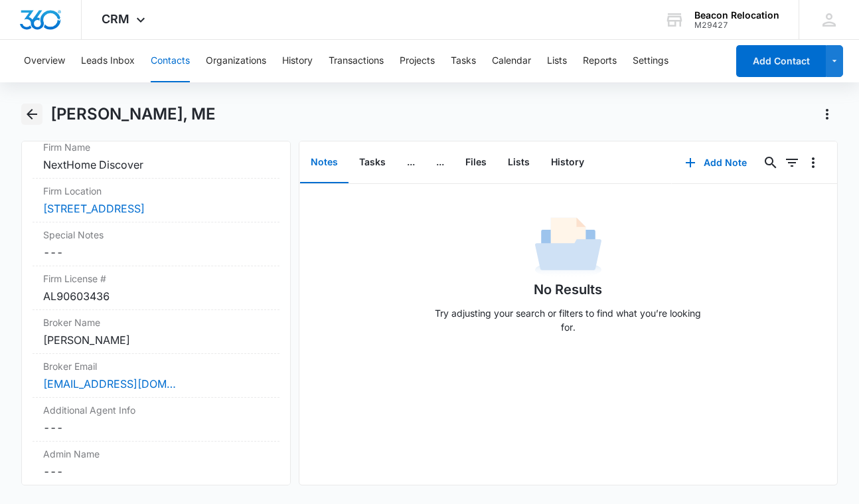
click at [34, 118] on icon "Back" at bounding box center [32, 114] width 16 height 16
